Goal: Information Seeking & Learning: Learn about a topic

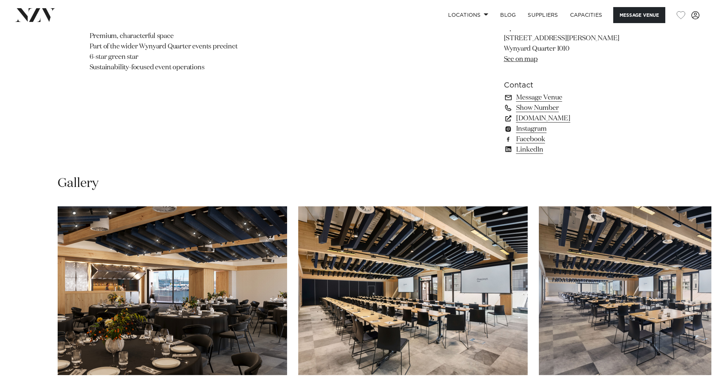
scroll to position [670, 0]
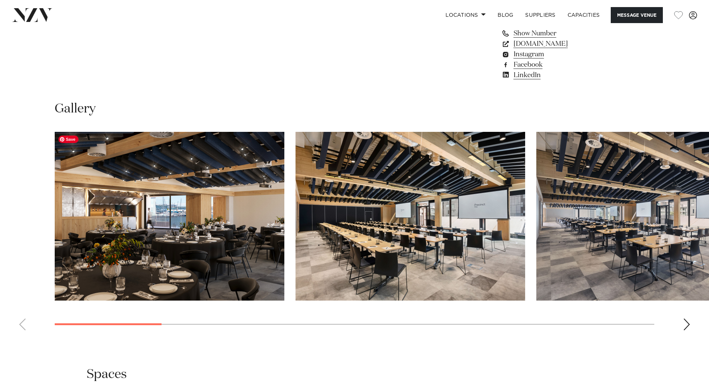
click at [235, 190] on img "1 / 14" at bounding box center [170, 216] width 230 height 169
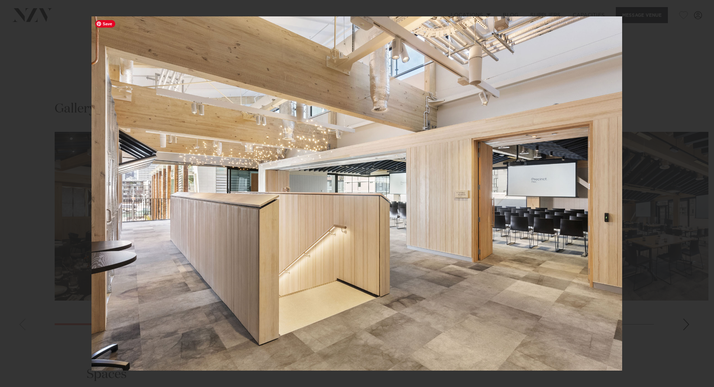
click at [613, 201] on img at bounding box center [357, 193] width 531 height 354
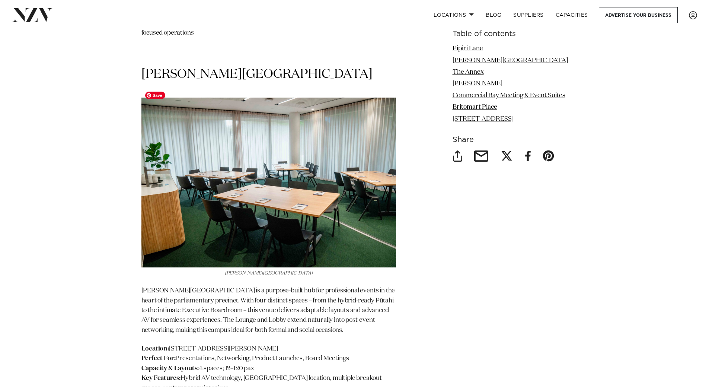
scroll to position [1563, 0]
